Goal: Task Accomplishment & Management: Manage account settings

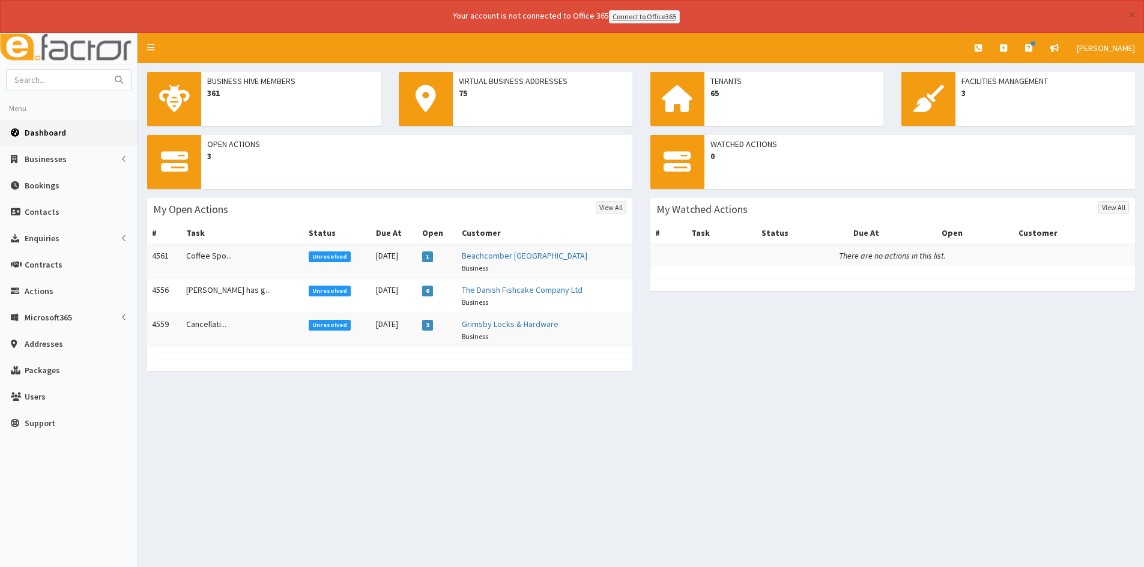
click at [309, 254] on span "Unresolved" at bounding box center [330, 257] width 43 height 11
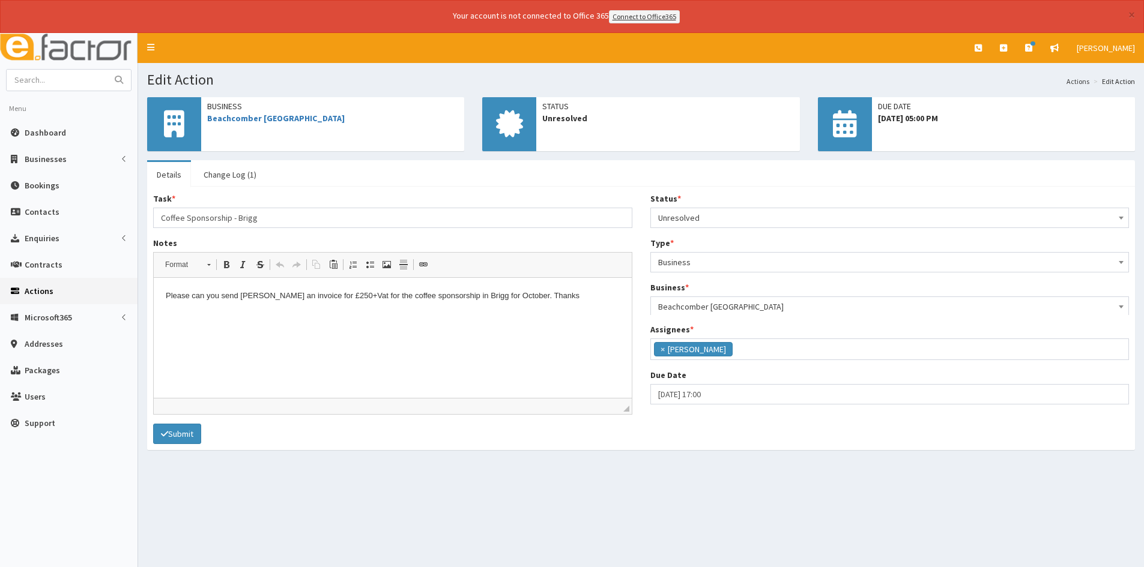
scroll to position [76, 0]
click at [51, 130] on span "Dashboard" at bounding box center [45, 132] width 41 height 11
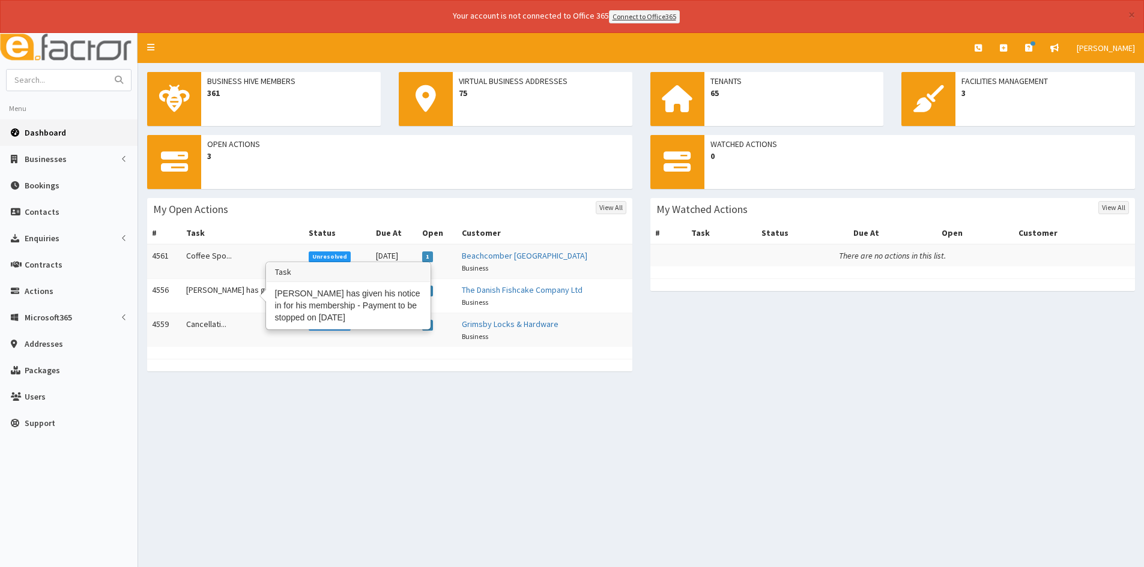
click at [222, 292] on td "[PERSON_NAME] has g..." at bounding box center [242, 296] width 122 height 34
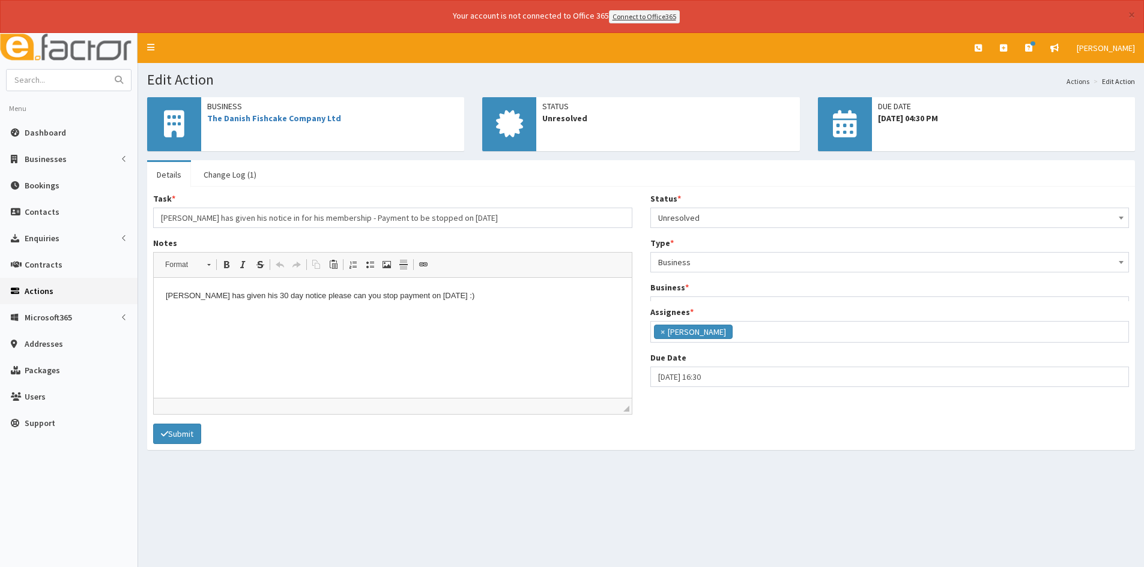
scroll to position [76, 0]
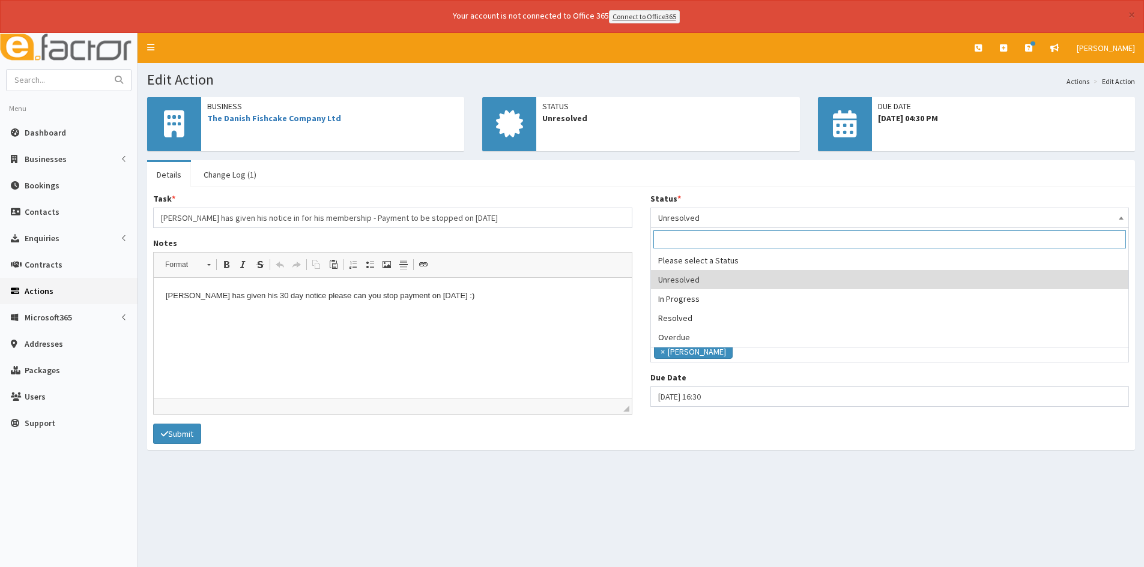
click at [721, 217] on span "Unresolved" at bounding box center [890, 218] width 464 height 17
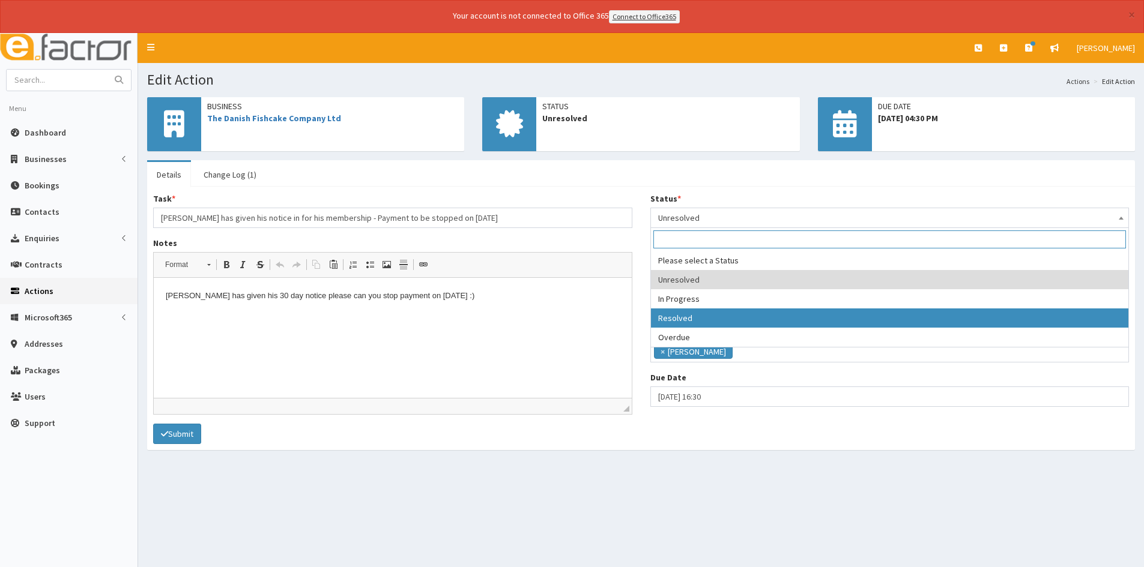
select select "3"
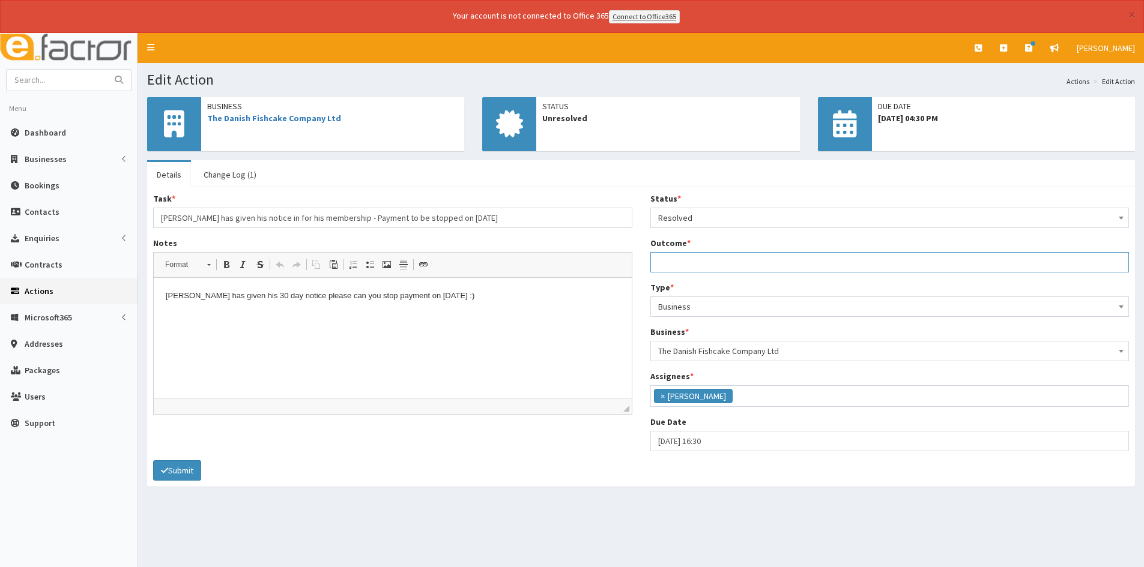
click at [696, 262] on input "Outcome *" at bounding box center [889, 262] width 479 height 20
type input "Cancelled repeating invoice"
click at [174, 473] on button "Submit" at bounding box center [177, 471] width 48 height 20
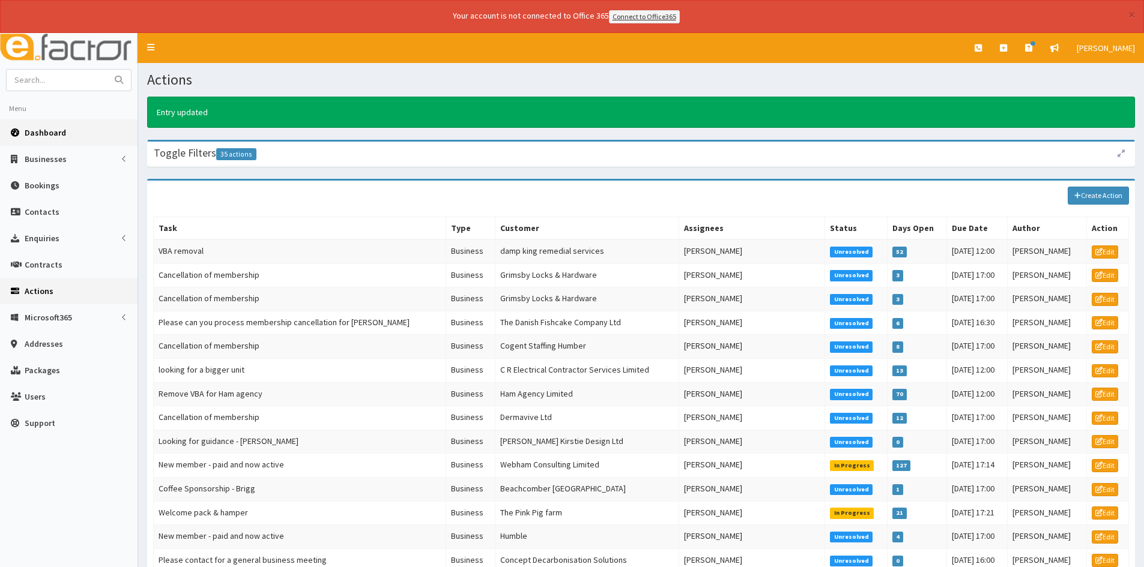
click at [40, 132] on span "Dashboard" at bounding box center [45, 132] width 41 height 11
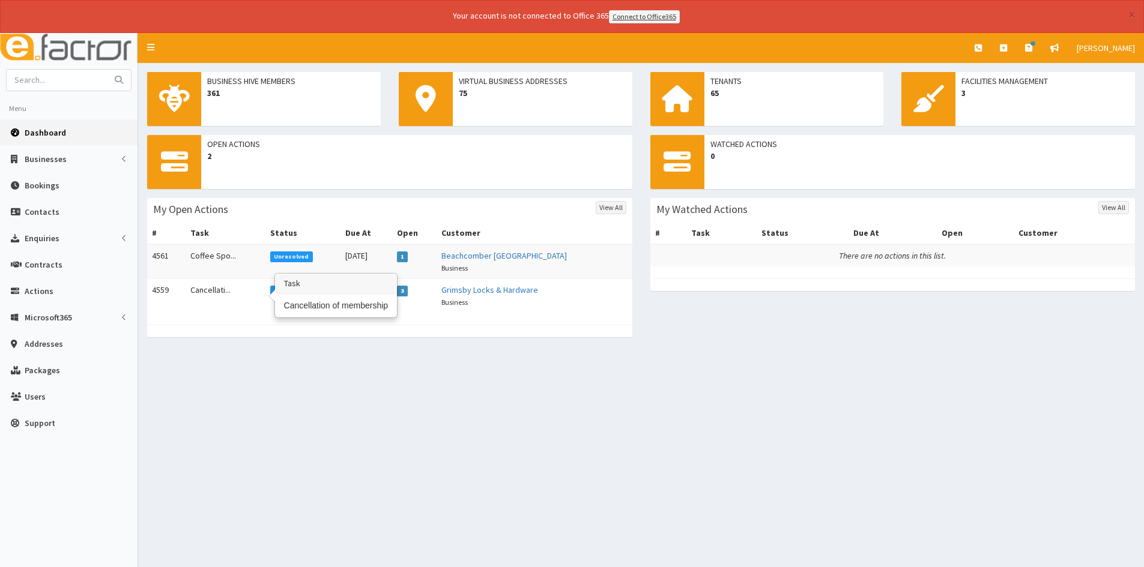
click at [231, 291] on td "Cancellati..." at bounding box center [226, 296] width 80 height 34
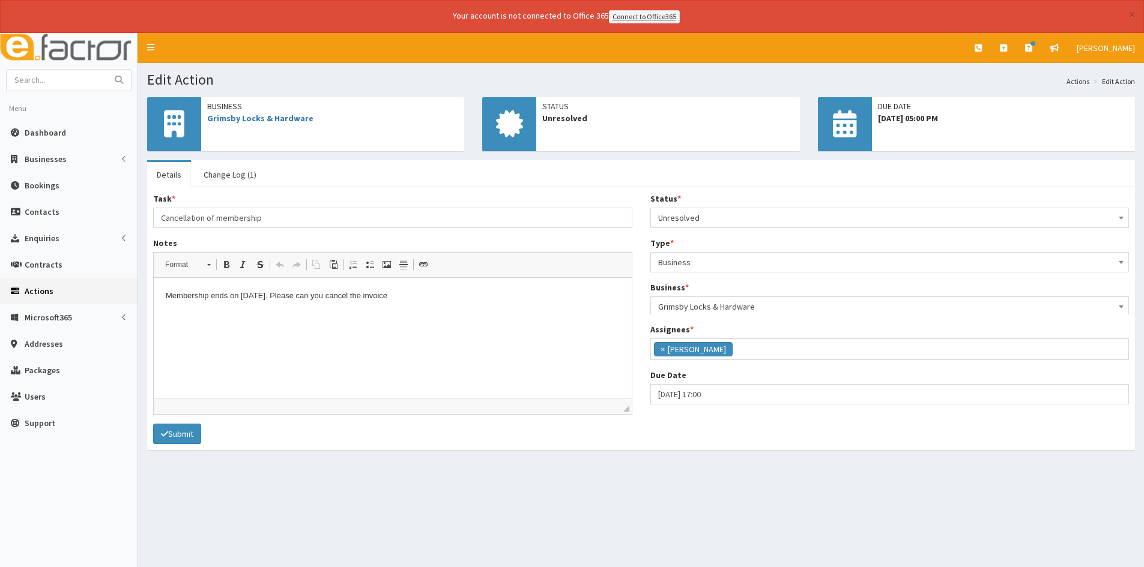
scroll to position [76, 0]
click at [695, 217] on span "Unresolved" at bounding box center [890, 218] width 464 height 17
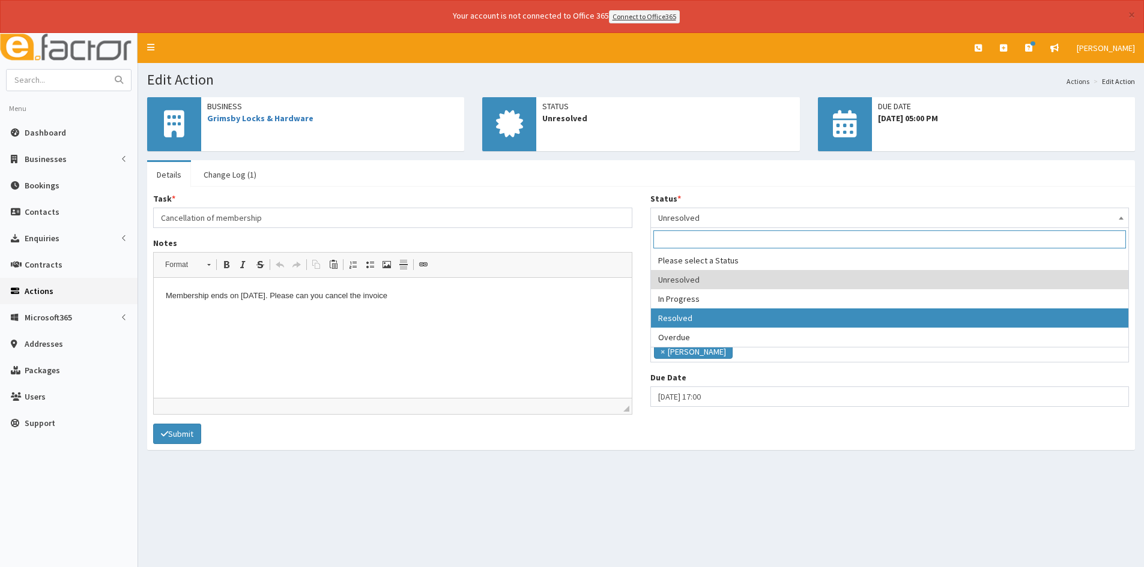
select select "3"
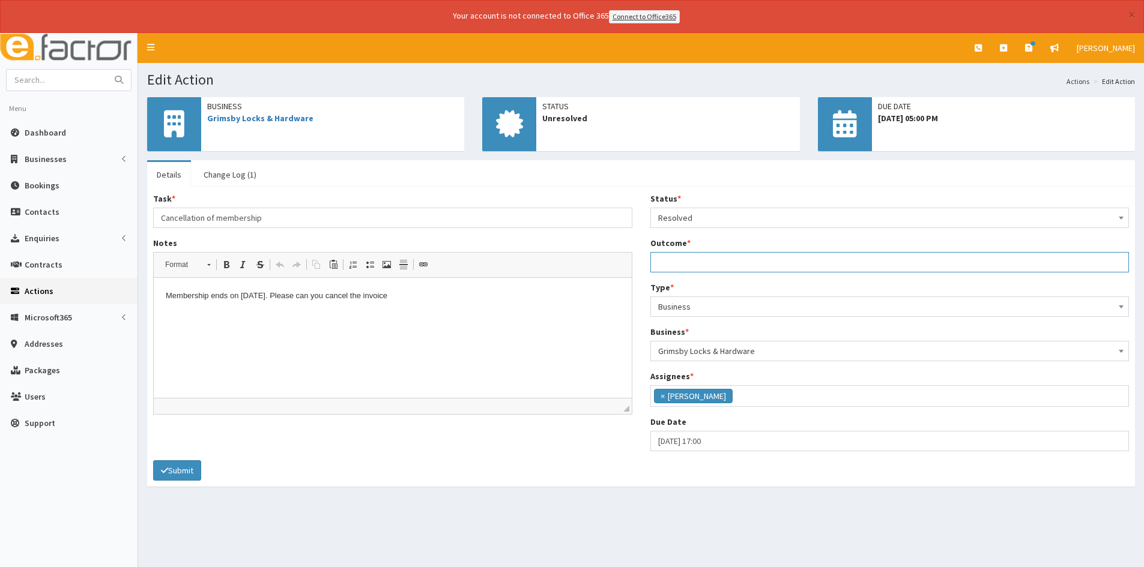
click at [696, 259] on input "Outcome *" at bounding box center [889, 262] width 479 height 20
type input "Amended invoice to just VBA"
click at [186, 467] on button "Submit" at bounding box center [177, 471] width 48 height 20
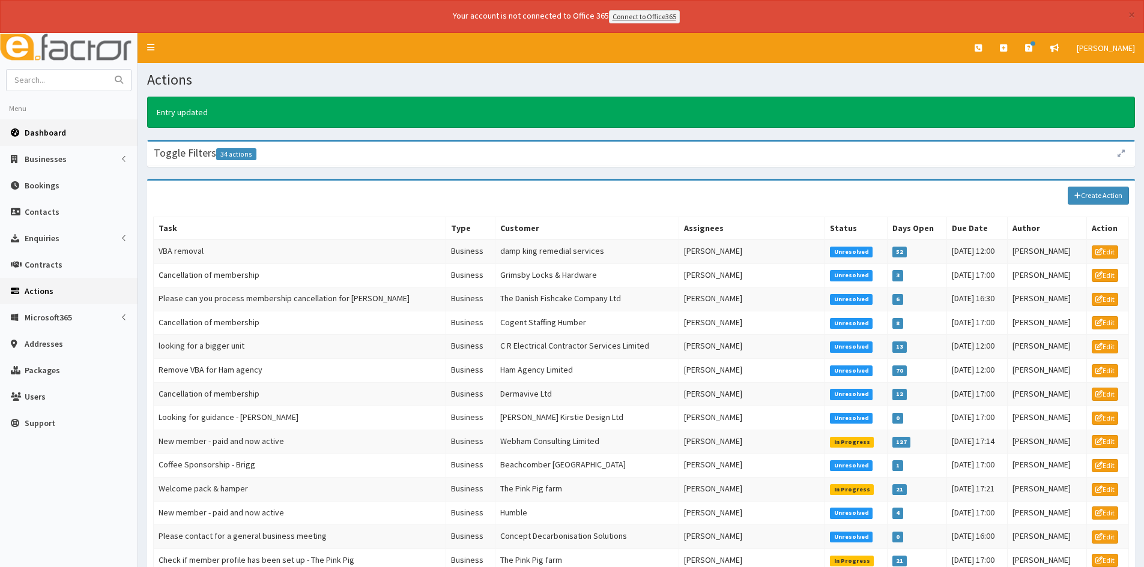
click at [23, 133] on link "Dashboard" at bounding box center [68, 132] width 137 height 26
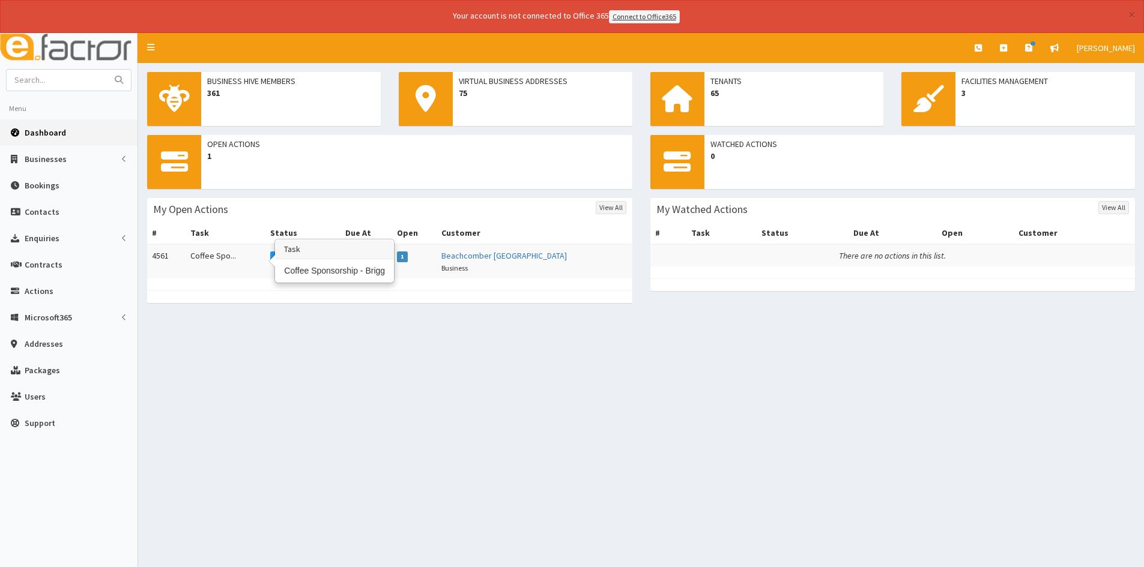
click at [217, 253] on td "Coffee Spo..." at bounding box center [226, 261] width 80 height 34
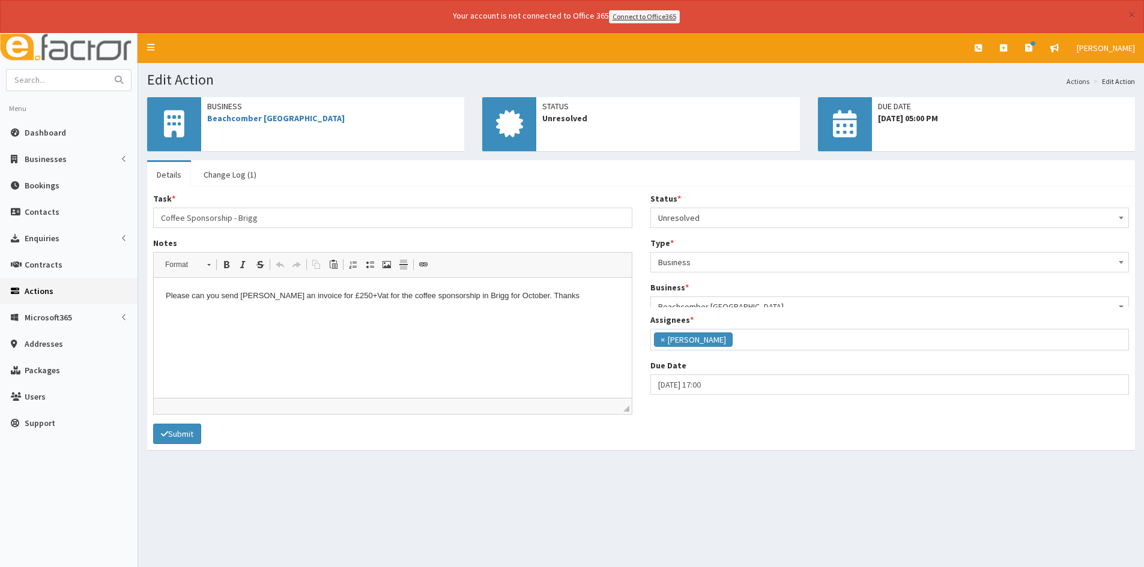
scroll to position [76, 0]
click at [702, 216] on span "Unresolved" at bounding box center [890, 218] width 464 height 17
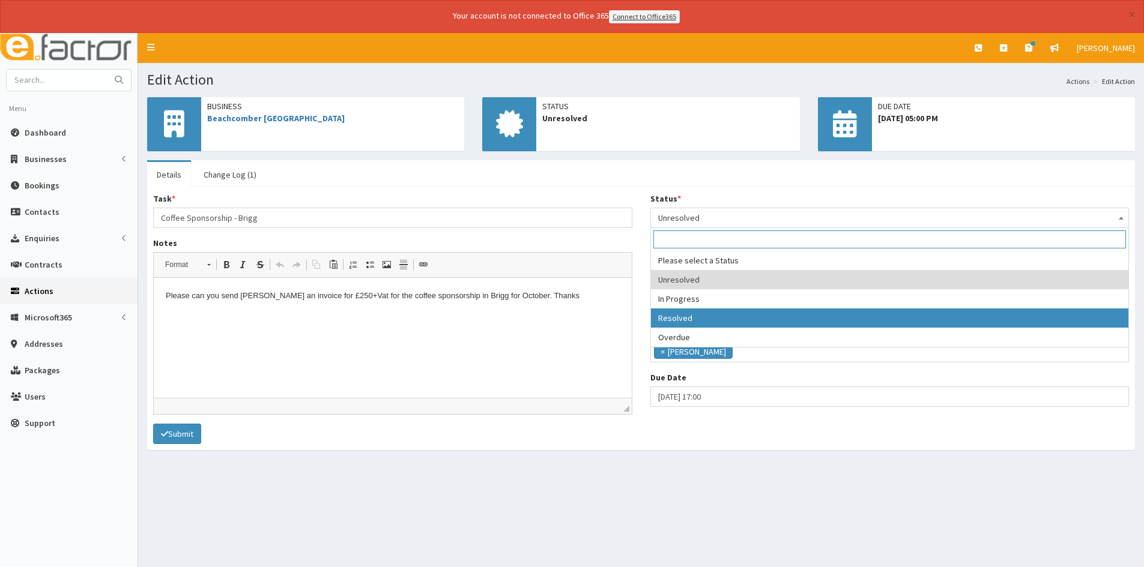
select select "3"
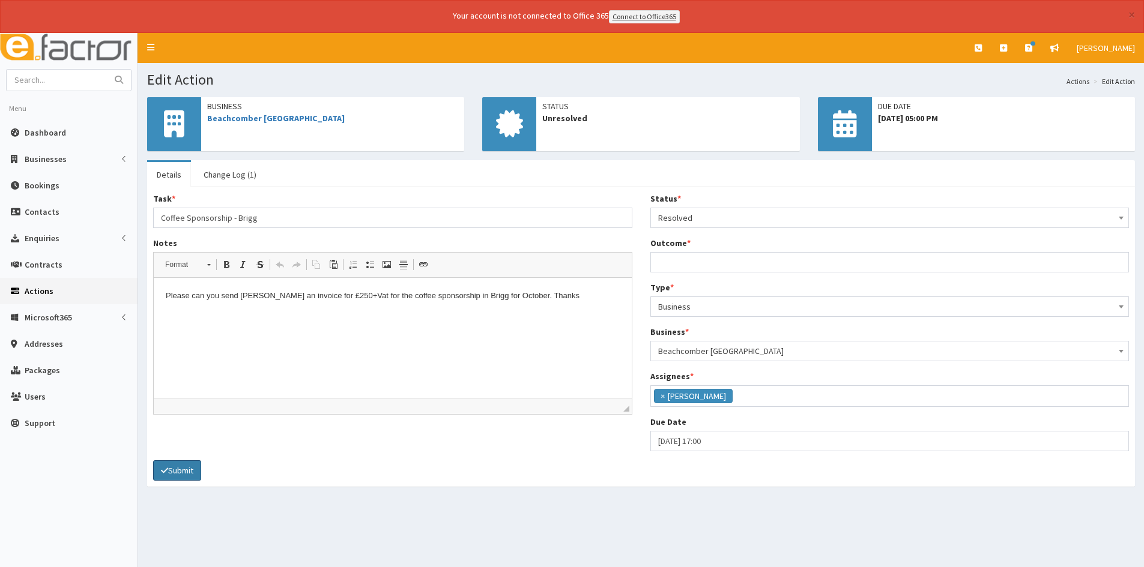
click at [183, 471] on button "Submit" at bounding box center [177, 471] width 48 height 20
type input "Invoice sent"
click at [183, 475] on button "Submit" at bounding box center [177, 471] width 48 height 20
